Goal: Find specific fact: Find specific fact

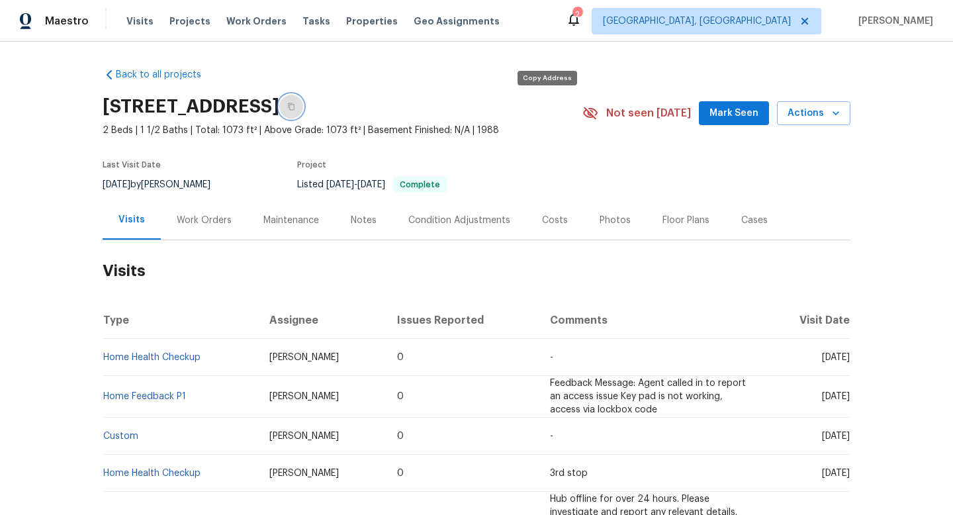
click at [303, 103] on button "button" at bounding box center [291, 107] width 24 height 24
click at [202, 225] on div "Work Orders" at bounding box center [204, 220] width 55 height 13
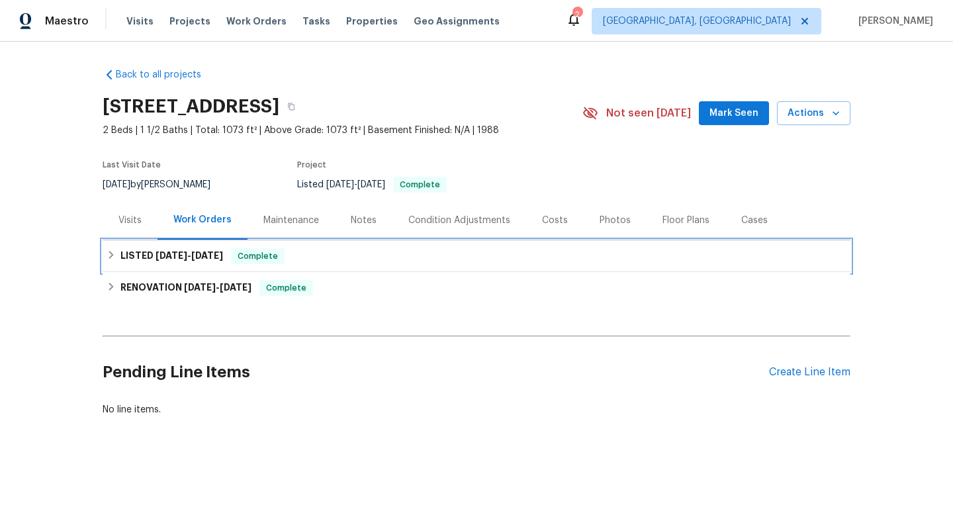
click at [178, 260] on span "5/6/25" at bounding box center [172, 255] width 32 height 9
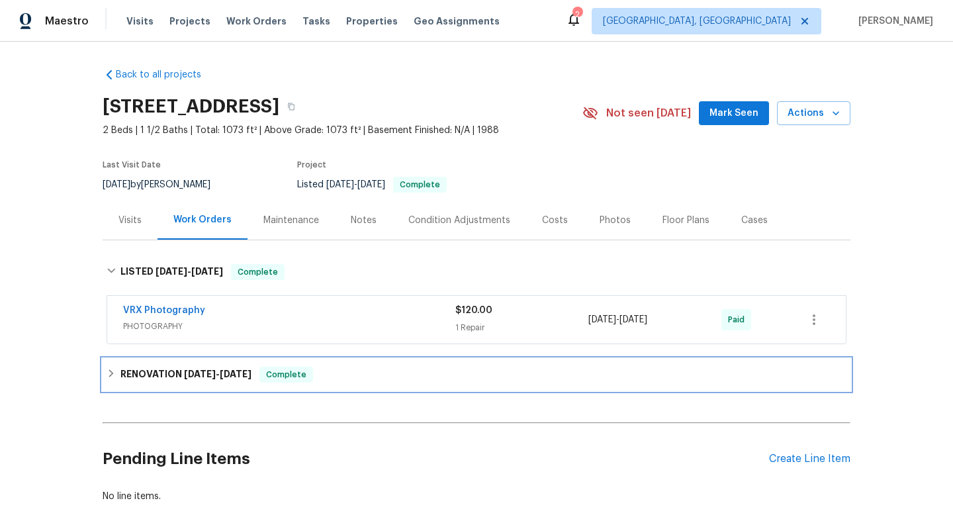
click at [212, 377] on h6 "RENOVATION 4/28/25 - 5/5/25" at bounding box center [185, 375] width 131 height 16
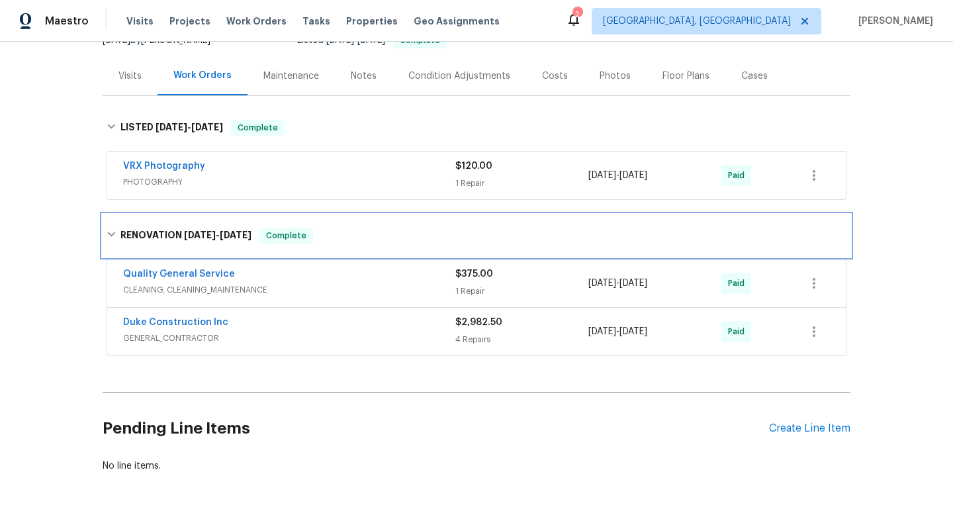
scroll to position [152, 0]
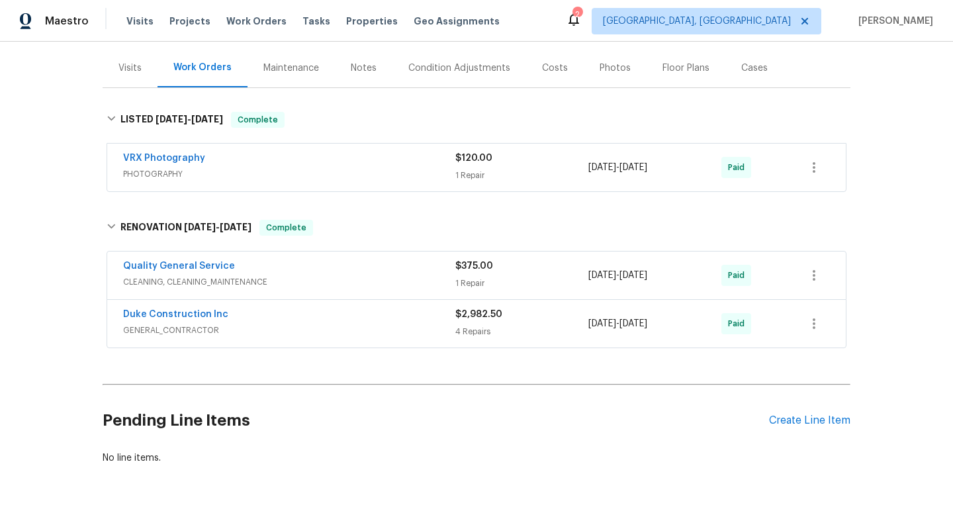
click at [390, 275] on div "Quality General Service" at bounding box center [289, 268] width 332 height 16
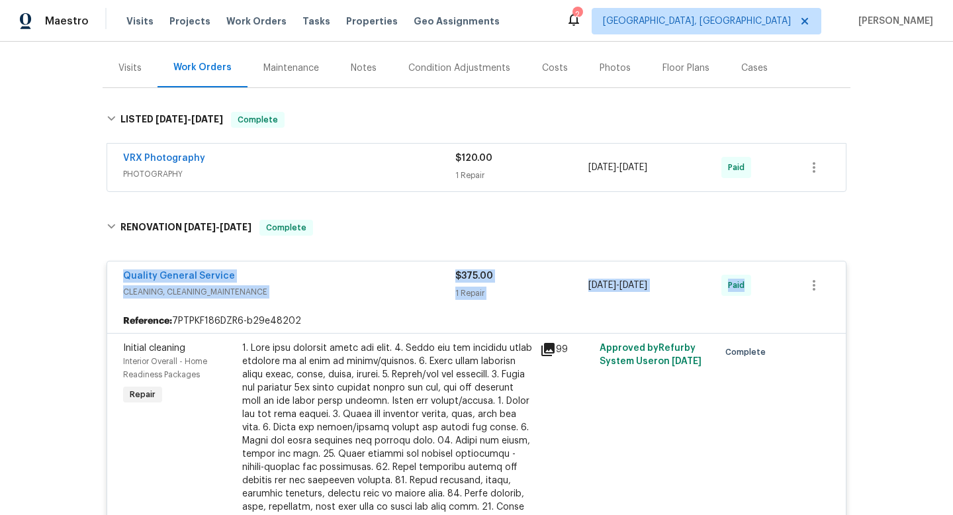
drag, startPoint x: 114, startPoint y: 282, endPoint x: 767, endPoint y: 306, distance: 653.8
click at [767, 308] on div "Quality General Service CLEANING, CLEANING_MAINTENANCE $375.00 1 Repair 4/28/20…" at bounding box center [476, 285] width 739 height 48
copy div "Quality General Service CLEANING, CLEANING_MAINTENANCE $375.00 1 Repair 4/28/20…"
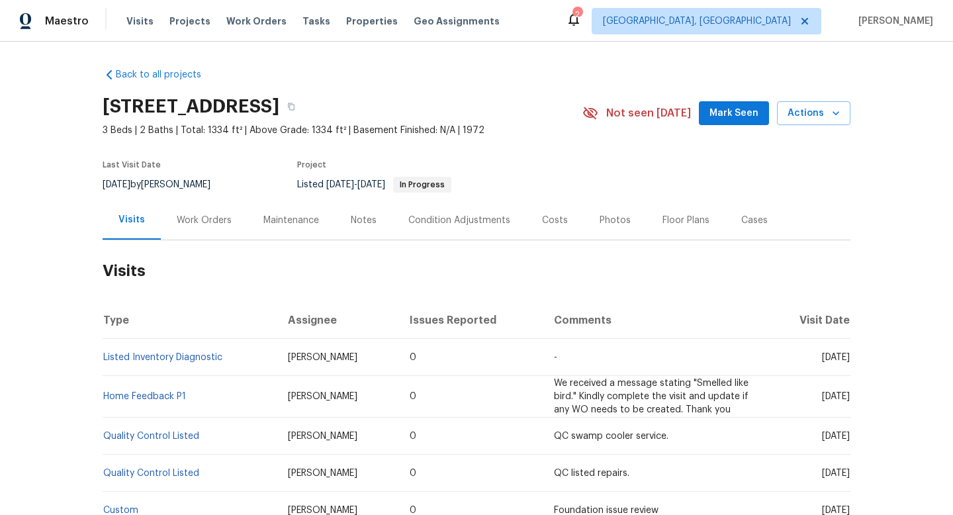
click at [210, 220] on div "Work Orders" at bounding box center [204, 220] width 55 height 13
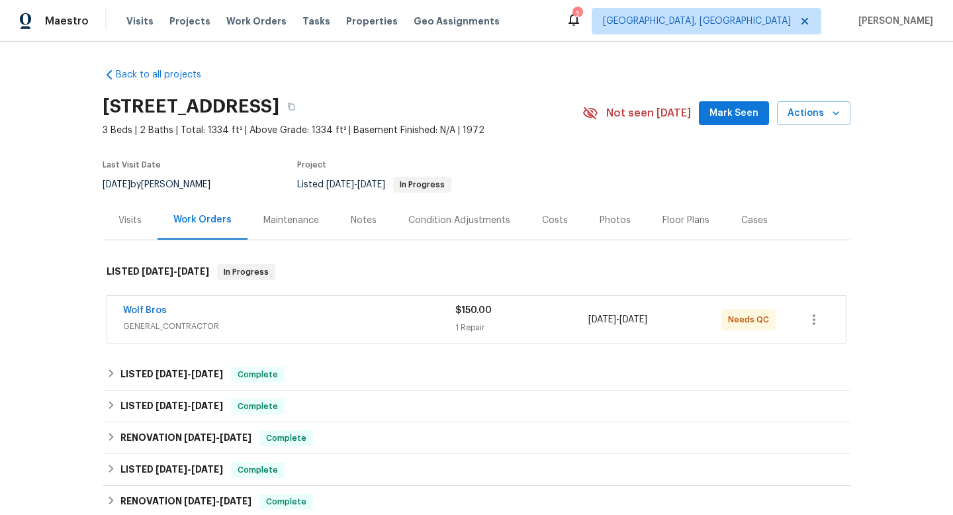
click at [296, 312] on div "Wolf Bros" at bounding box center [289, 312] width 332 height 16
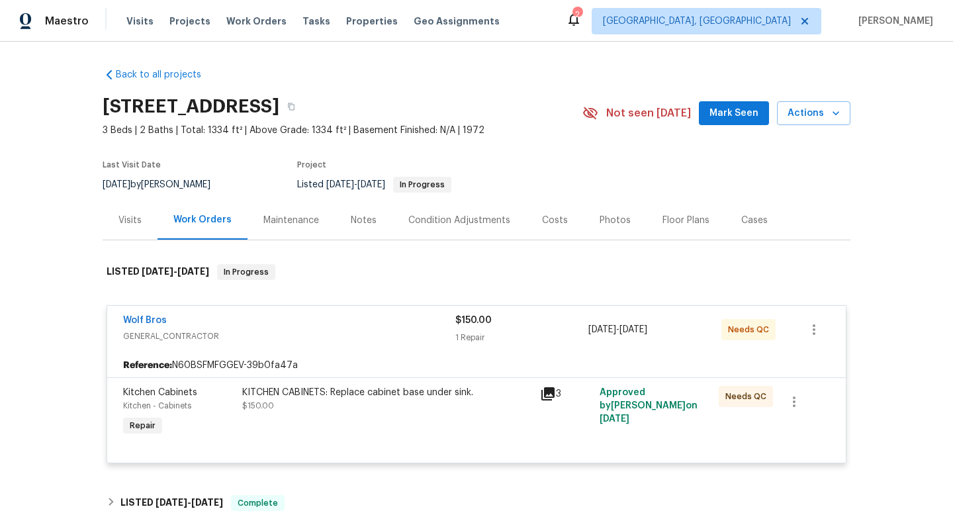
click at [114, 216] on div "Visits" at bounding box center [130, 220] width 55 height 39
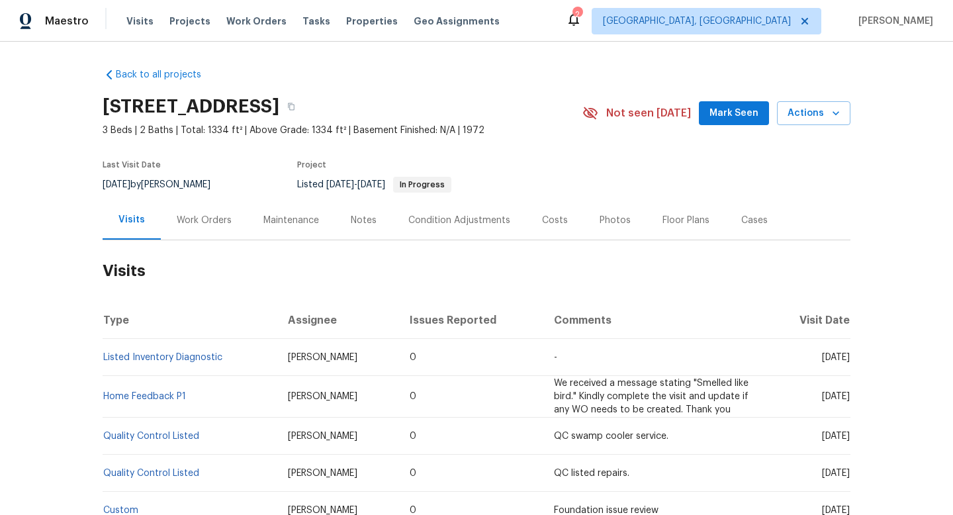
click at [188, 223] on div "Work Orders" at bounding box center [204, 220] width 55 height 13
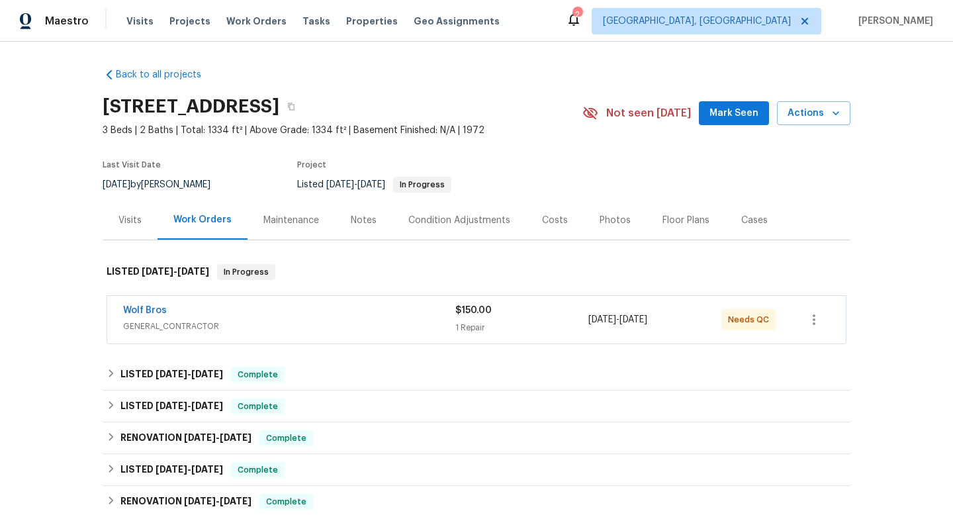
click at [275, 338] on div "Wolf Bros GENERAL_CONTRACTOR $150.00 1 Repair 9/15/2025 - 9/19/2025 Needs QC" at bounding box center [476, 320] width 739 height 48
click at [285, 330] on span "GENERAL_CONTRACTOR" at bounding box center [289, 326] width 332 height 13
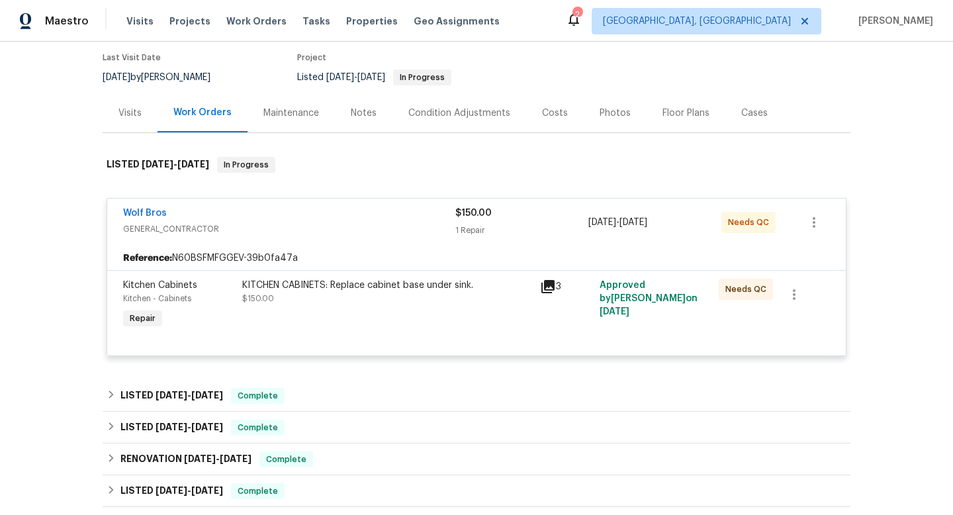
scroll to position [109, 0]
click at [130, 95] on div "Visits" at bounding box center [130, 111] width 55 height 39
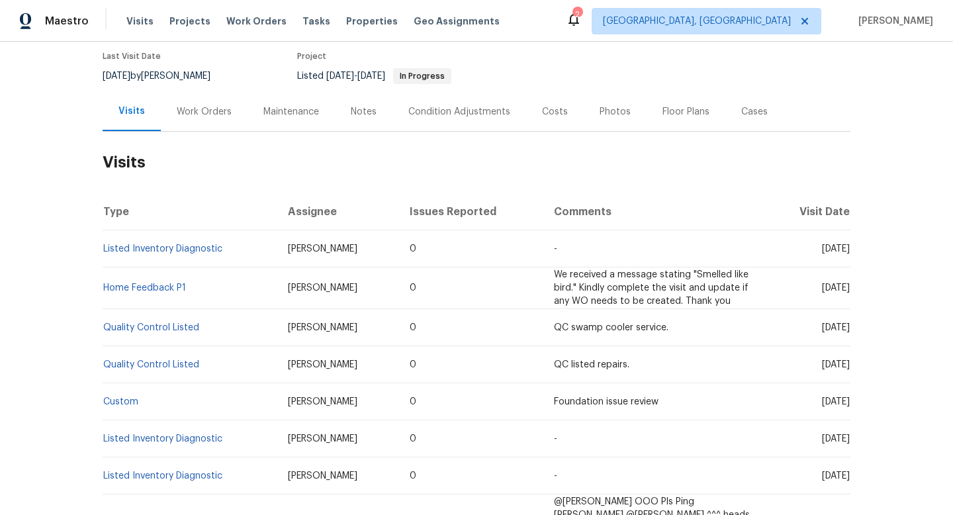
click at [213, 109] on div "Work Orders" at bounding box center [204, 111] width 55 height 13
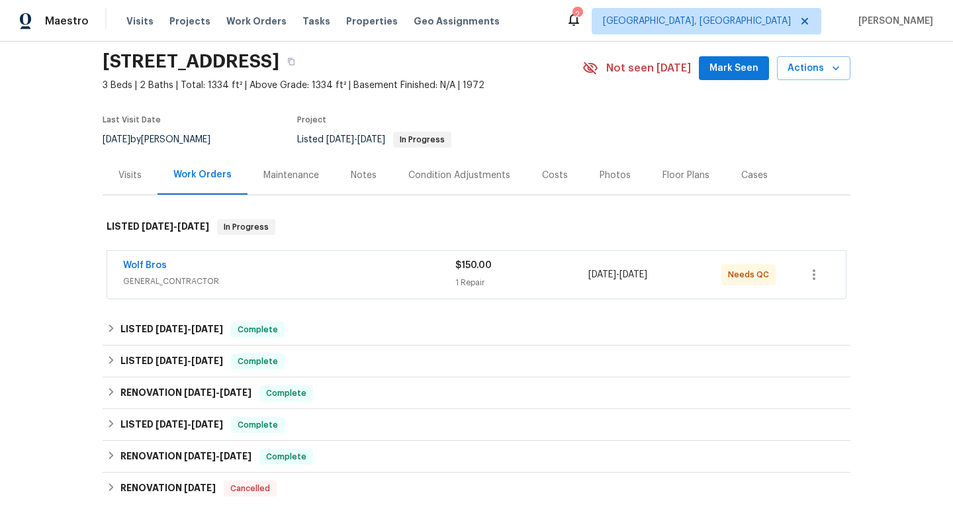
scroll to position [75, 0]
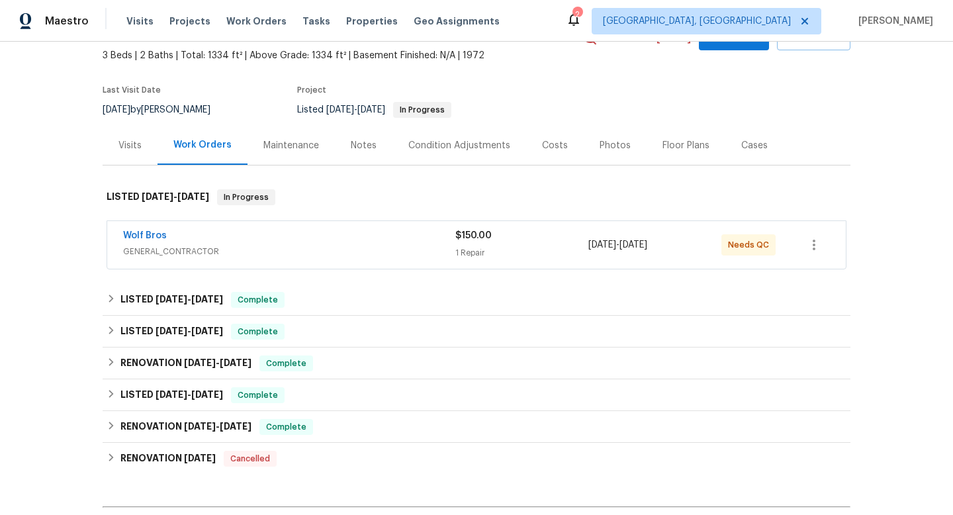
click at [287, 248] on span "GENERAL_CONTRACTOR" at bounding box center [289, 251] width 332 height 13
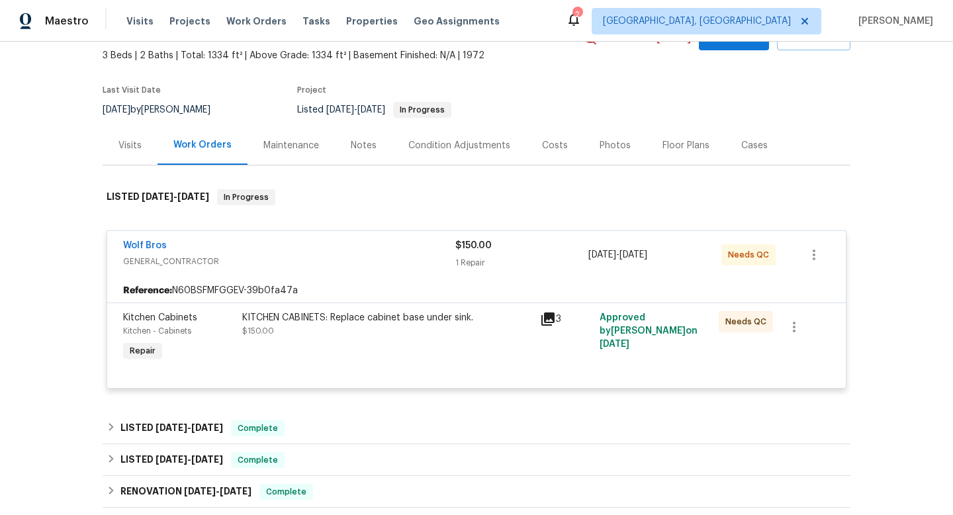
click at [490, 328] on div "KITCHEN CABINETS: Replace cabinet base under sink. $150.00" at bounding box center [387, 324] width 290 height 26
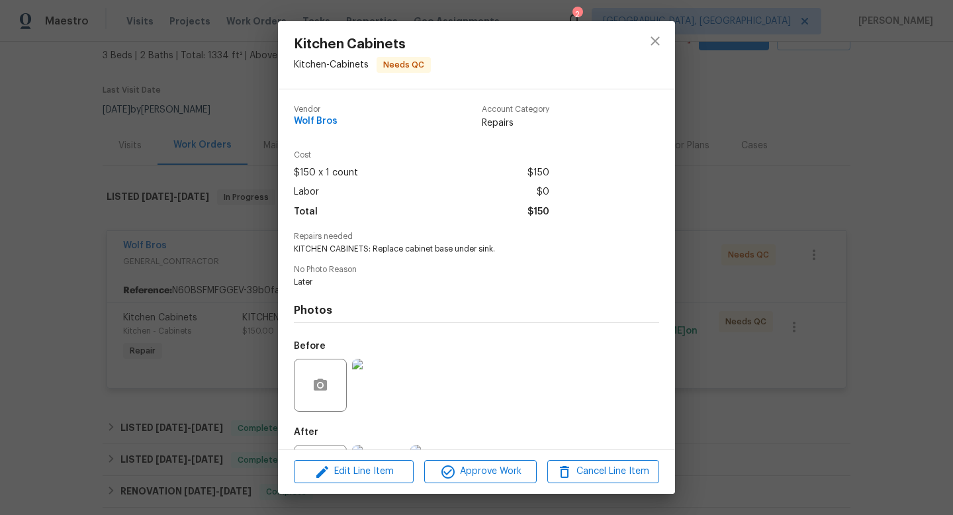
scroll to position [62, 0]
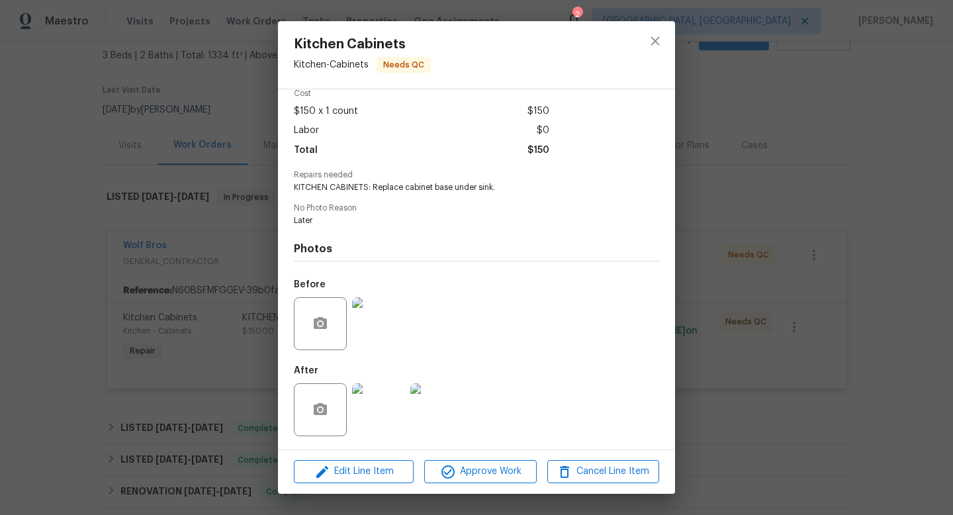
drag, startPoint x: 735, startPoint y: 196, endPoint x: 720, endPoint y: 201, distance: 16.7
click at [735, 196] on div "Kitchen Cabinets Kitchen - Cabinets Needs QC Vendor Wolf Bros Account Category …" at bounding box center [476, 257] width 953 height 515
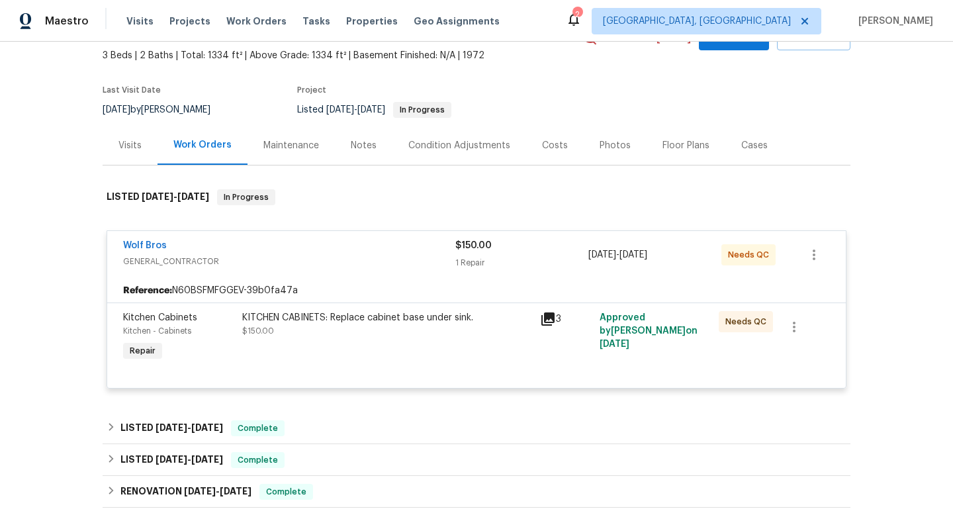
click at [173, 107] on div "9/18/2025 by John Gonzalez" at bounding box center [165, 110] width 124 height 16
copy div "9/18/2025 by John Gonzalez"
drag, startPoint x: 103, startPoint y: 243, endPoint x: 832, endPoint y: 258, distance: 729.7
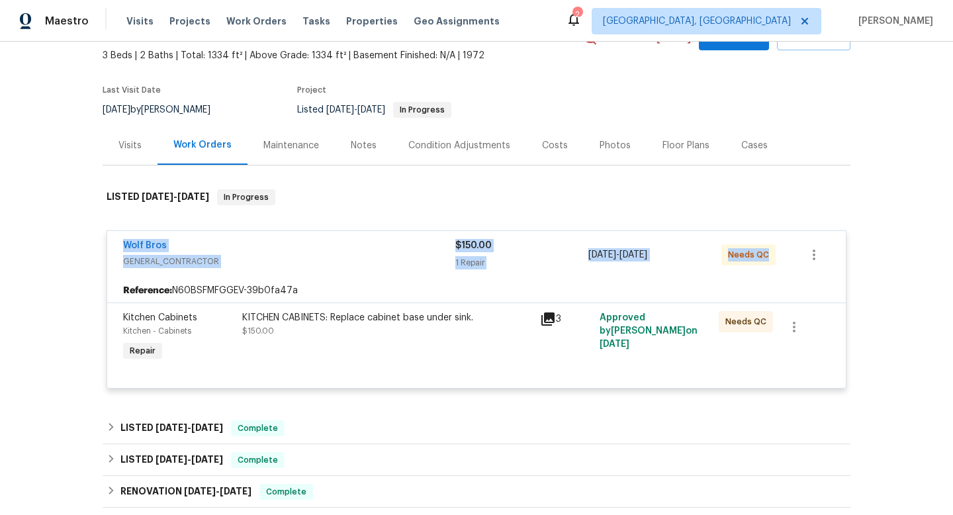
click at [832, 258] on div "Wolf Bros GENERAL_CONTRACTOR $150.00 1 Repair 9/15/2025 - 9/19/2025 Needs QC Re…" at bounding box center [477, 309] width 748 height 183
copy div "Wolf Bros GENERAL_CONTRACTOR $150.00 1 Repair 9/15/2025 - 9/19/2025 Needs QC"
click at [60, 258] on div "Back to all projects 927 E 7th Ave, Broomfield, CO 80020 3 Beds | 2 Baths | Tot…" at bounding box center [476, 278] width 953 height 473
drag, startPoint x: 107, startPoint y: 243, endPoint x: 790, endPoint y: 275, distance: 683.9
click at [795, 278] on div "Wolf Bros GENERAL_CONTRACTOR $150.00 1 Repair 9/15/2025 - 9/19/2025 Needs QC" at bounding box center [476, 255] width 739 height 48
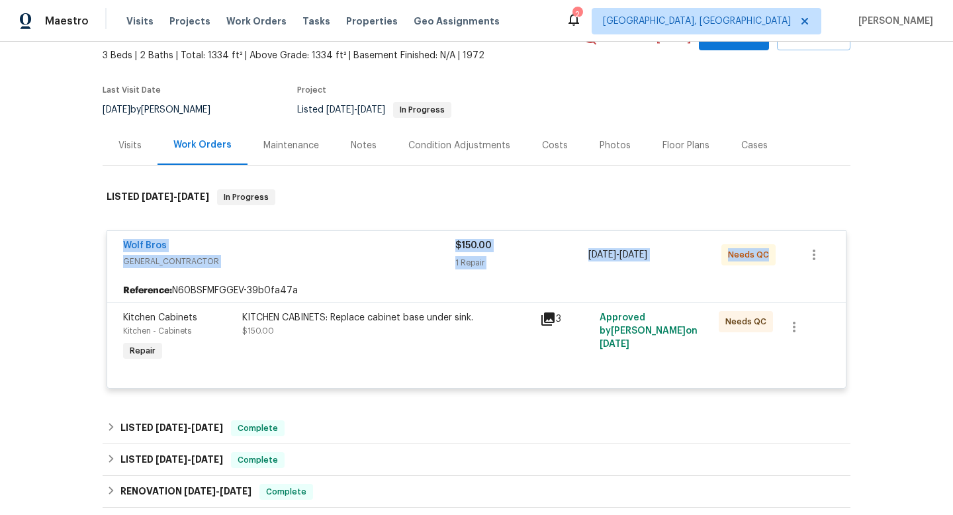
copy div "Wolf Bros GENERAL_CONTRACTOR $150.00 1 Repair 9/15/2025 - 9/19/2025 Needs QC"
